Goal: Information Seeking & Learning: Learn about a topic

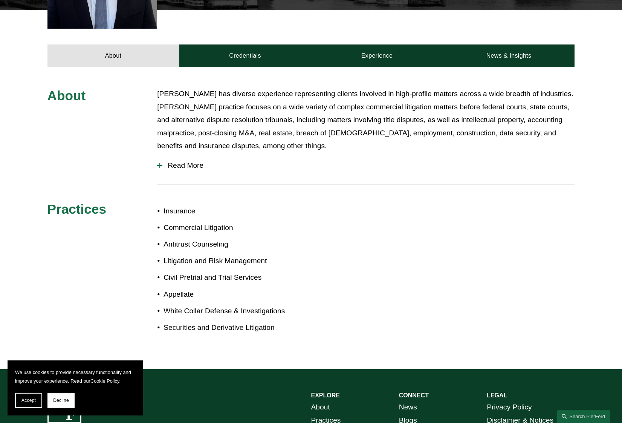
scroll to position [301, 0]
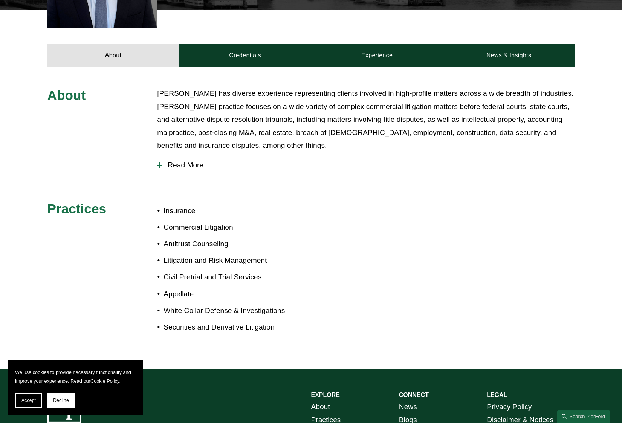
click at [188, 161] on span "Read More" at bounding box center [368, 165] width 412 height 8
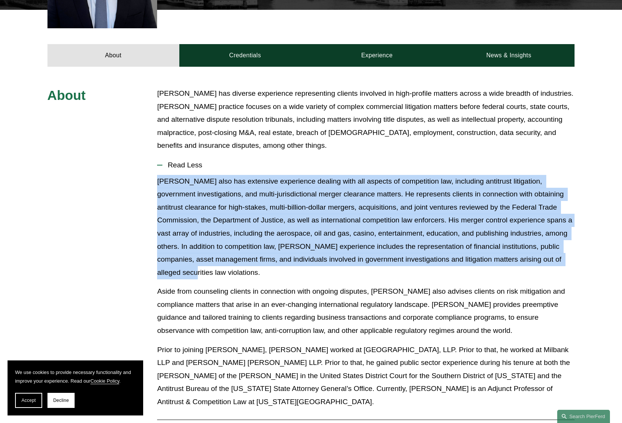
drag, startPoint x: 159, startPoint y: 165, endPoint x: 176, endPoint y: 260, distance: 96.9
click at [176, 260] on p "[PERSON_NAME] also has extensive experience dealing with all aspects of competi…" at bounding box center [366, 227] width 418 height 104
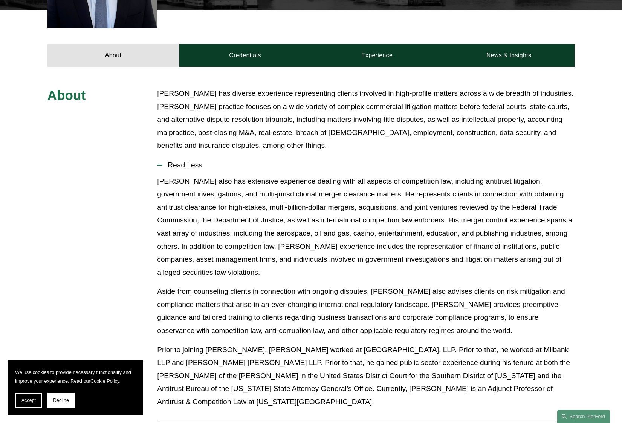
click at [340, 327] on div "[PERSON_NAME] also has extensive experience dealing with all aspects of competi…" at bounding box center [366, 294] width 418 height 239
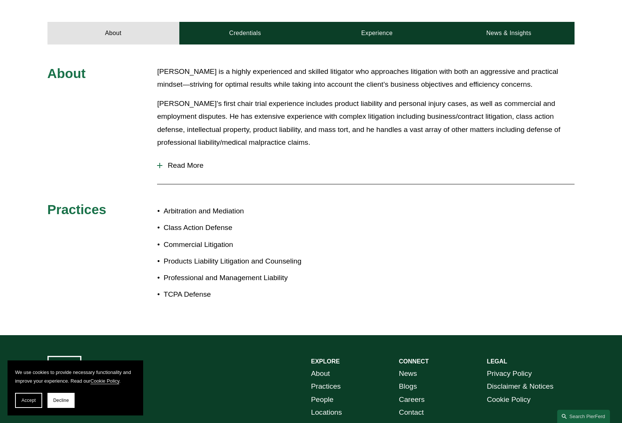
scroll to position [263, 0]
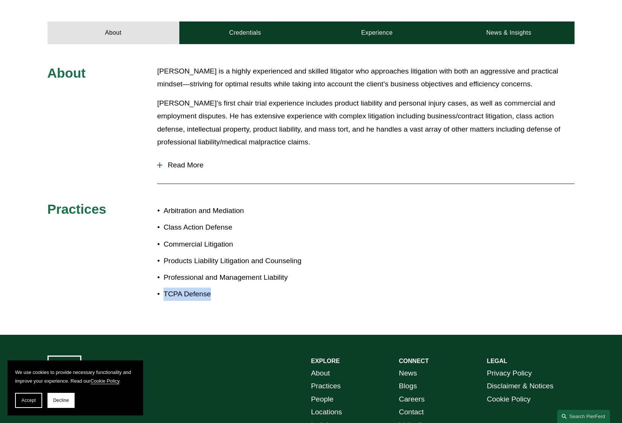
drag, startPoint x: 213, startPoint y: 289, endPoint x: 164, endPoint y: 291, distance: 48.7
click at [164, 291] on p "TCPA Defense" at bounding box center [237, 294] width 147 height 13
copy p "TCPA Defense"
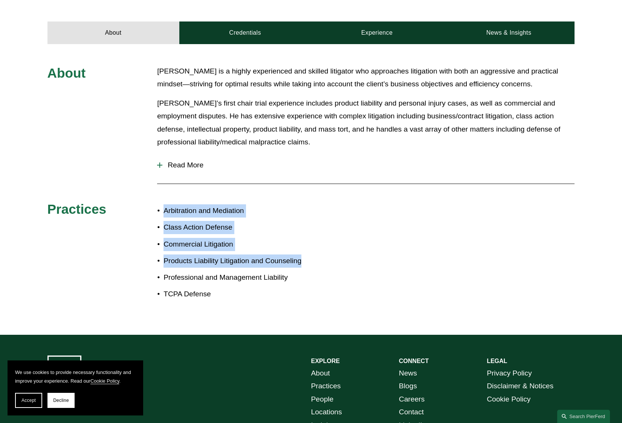
drag, startPoint x: 312, startPoint y: 252, endPoint x: 149, endPoint y: 199, distance: 171.5
click at [149, 199] on div "About Thomas O’Grady is a highly experienced and skilled litigator who approach…" at bounding box center [311, 190] width 622 height 250
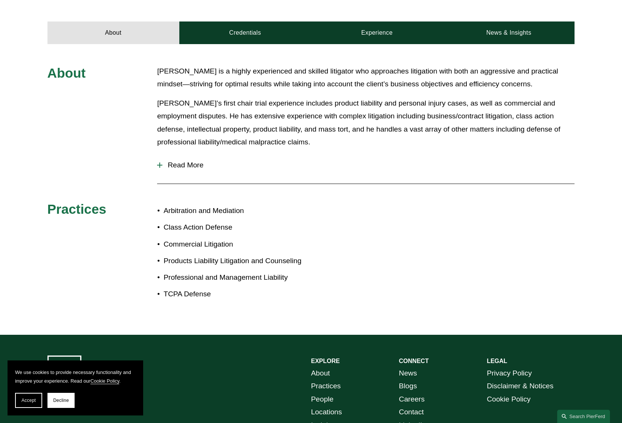
click at [491, 235] on div "About Thomas O’Grady is a highly experienced and skilled litigator who approach…" at bounding box center [311, 190] width 622 height 250
drag, startPoint x: 173, startPoint y: 230, endPoint x: 242, endPoint y: 231, distance: 69.7
click at [242, 231] on ul "Arbitration and Mediation Class Action Defense Commercial Litigation Products L…" at bounding box center [234, 252] width 154 height 96
click at [294, 238] on p "Commercial Litigation" at bounding box center [237, 244] width 147 height 13
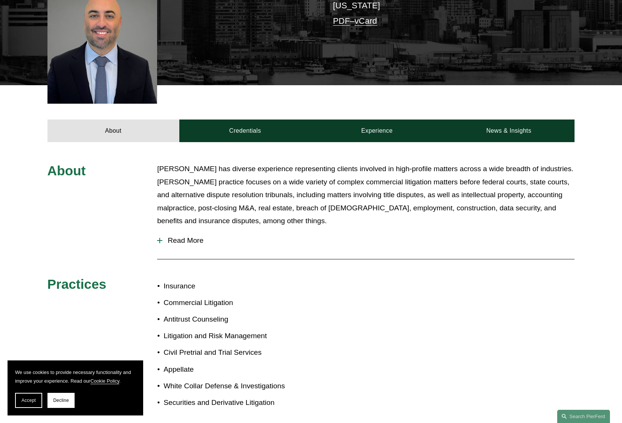
scroll to position [226, 0]
